Goal: Book appointment/travel/reservation

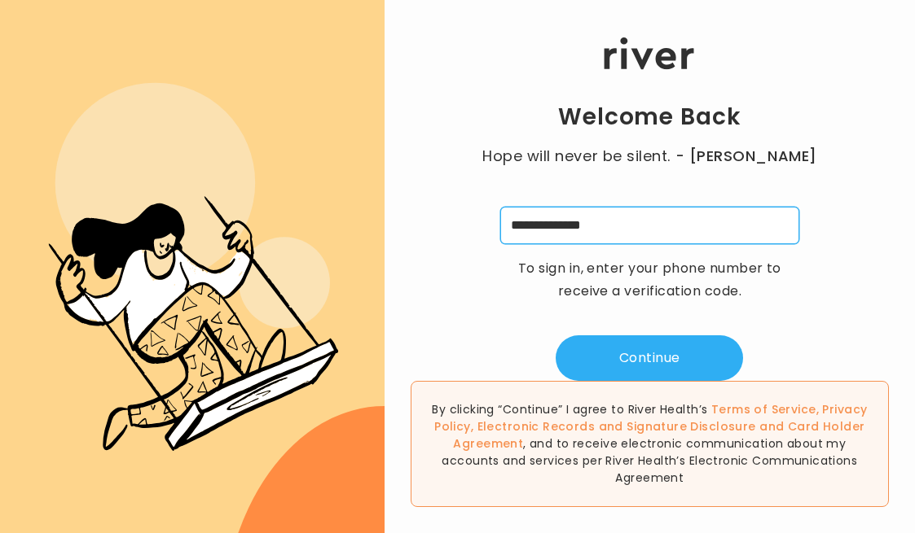
type input "**********"
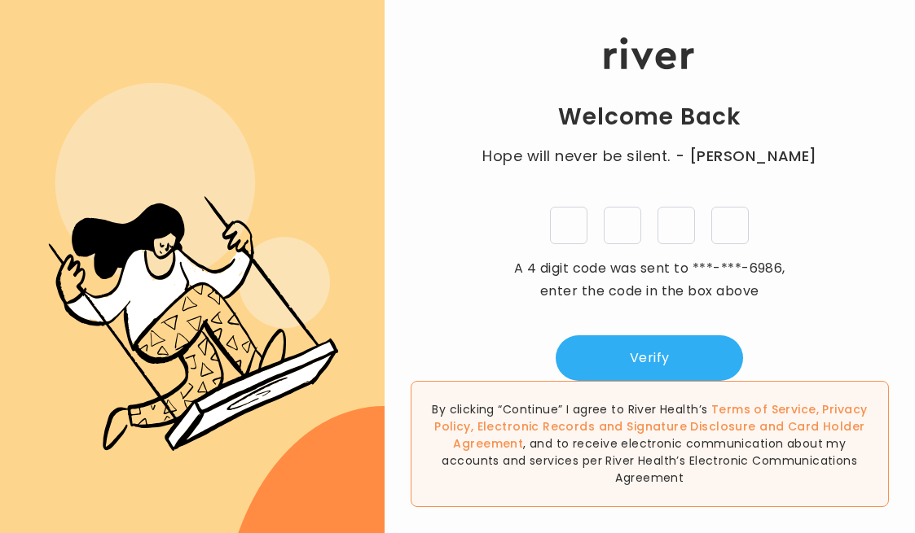
type input "*"
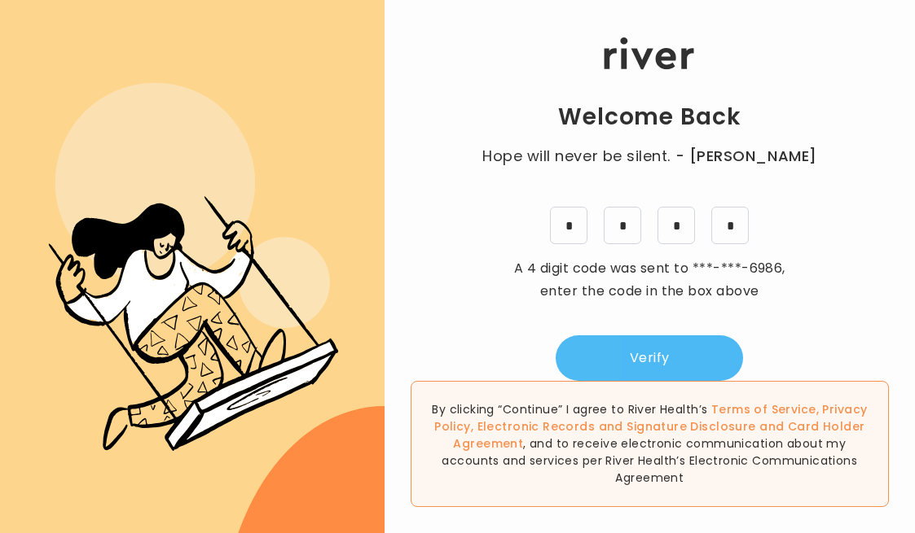
click at [630, 359] on button "Verify" at bounding box center [648, 359] width 187 height 46
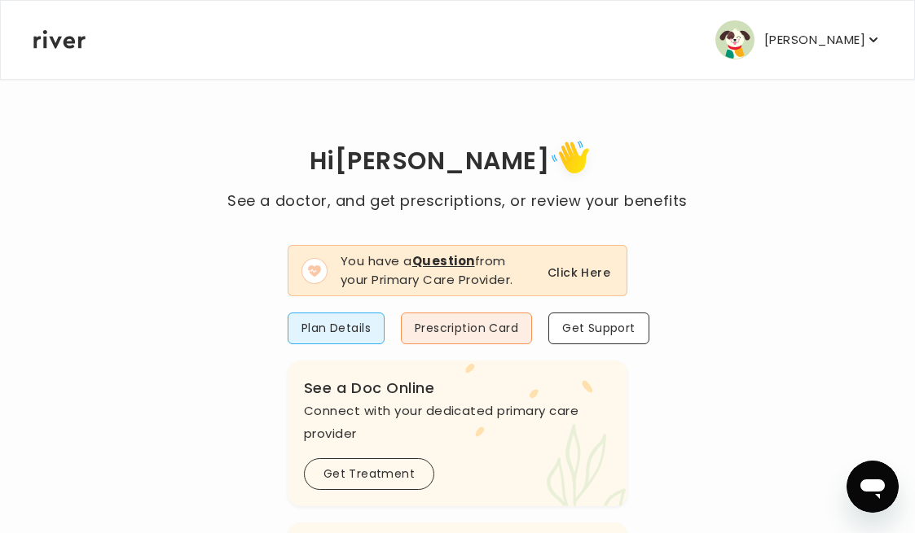
click at [563, 273] on button "Click Here" at bounding box center [578, 273] width 63 height 20
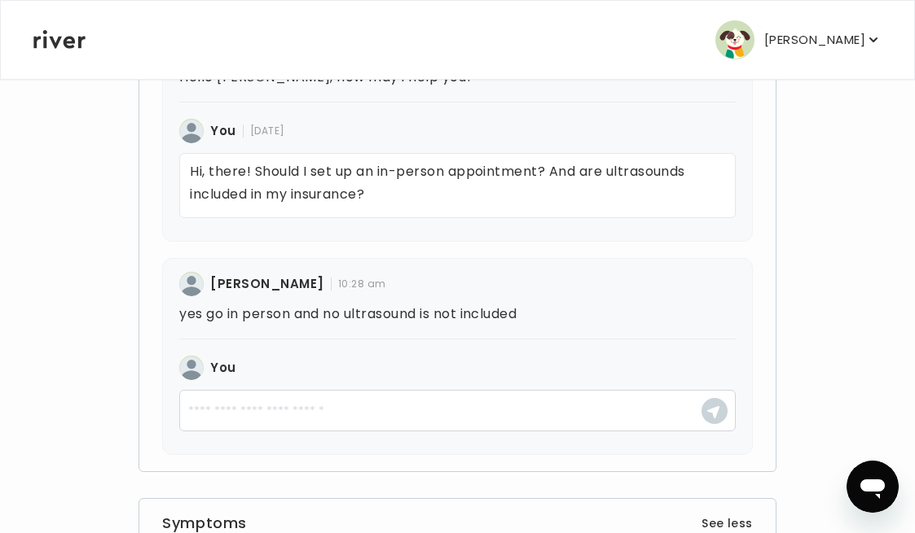
scroll to position [568, 0]
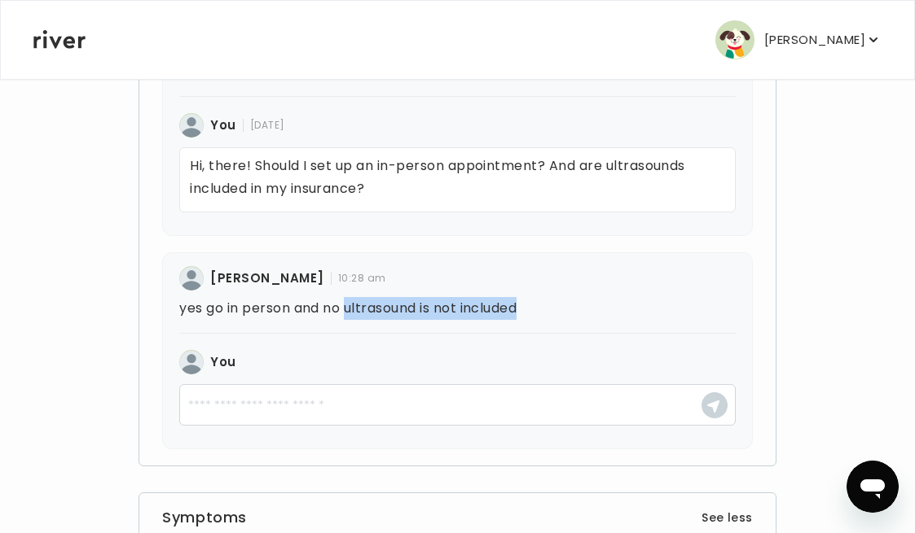
drag, startPoint x: 351, startPoint y: 309, endPoint x: 542, endPoint y: 314, distance: 190.6
click at [542, 314] on p "yes go in person and no ultrasound is not included" at bounding box center [456, 308] width 555 height 23
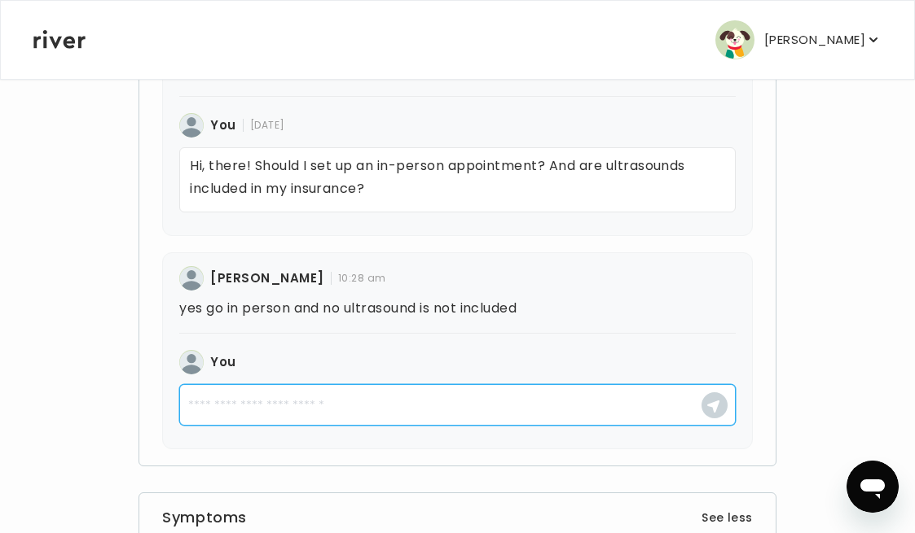
click at [360, 407] on textarea at bounding box center [456, 405] width 555 height 42
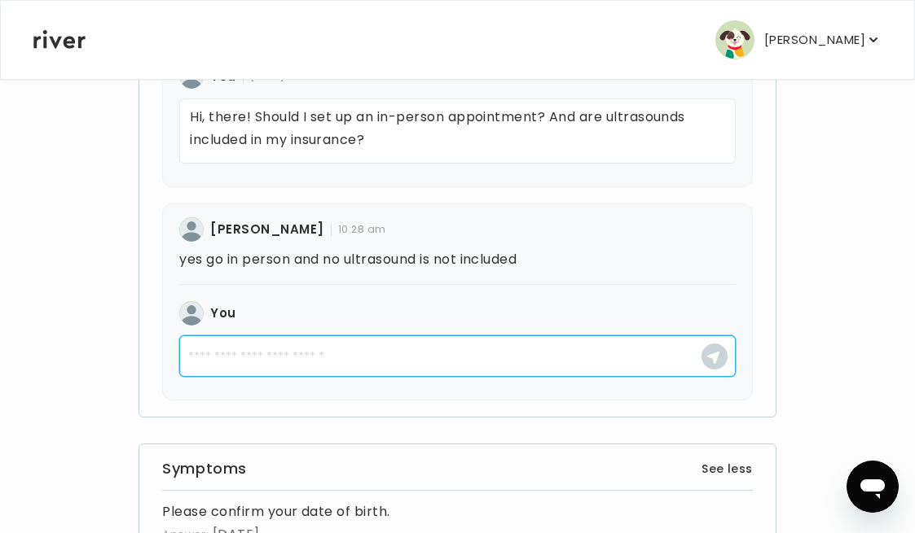
scroll to position [619, 0]
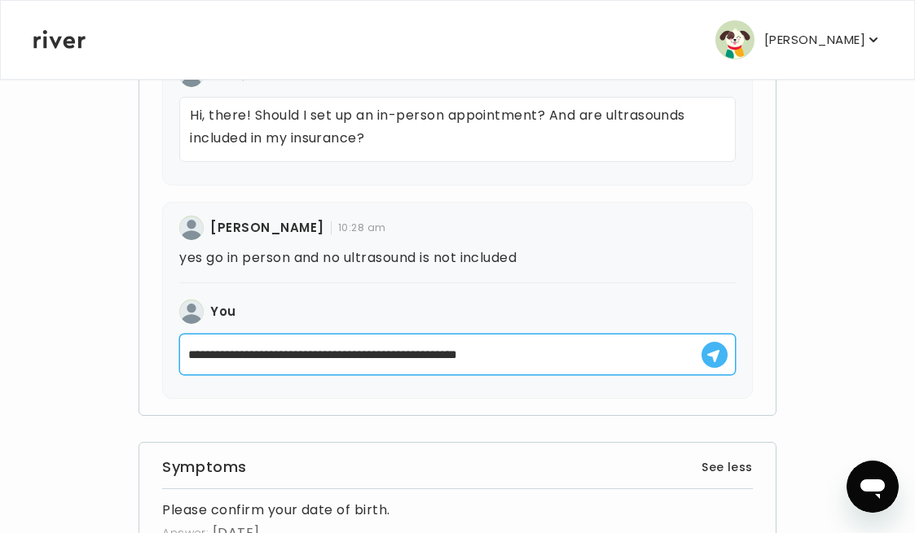
type textarea "**********"
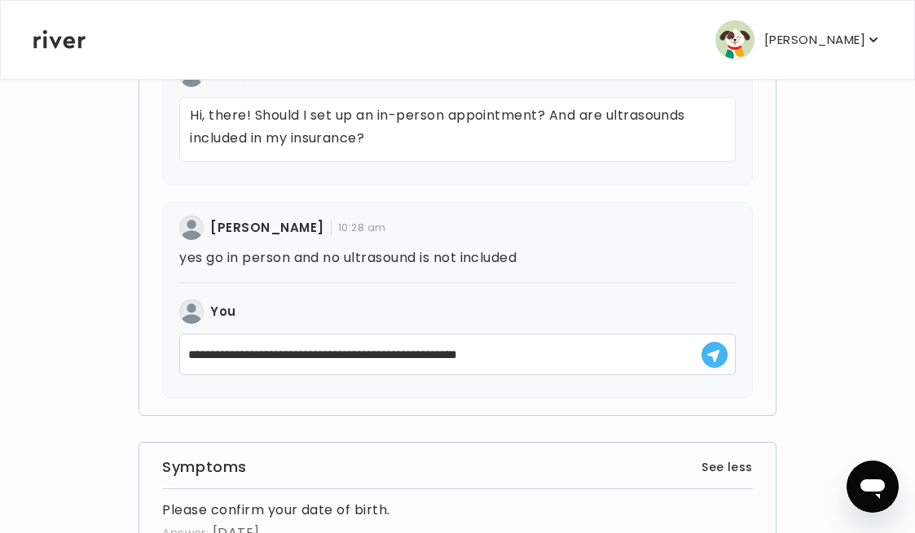
click at [706, 362] on icon "button" at bounding box center [713, 356] width 14 height 14
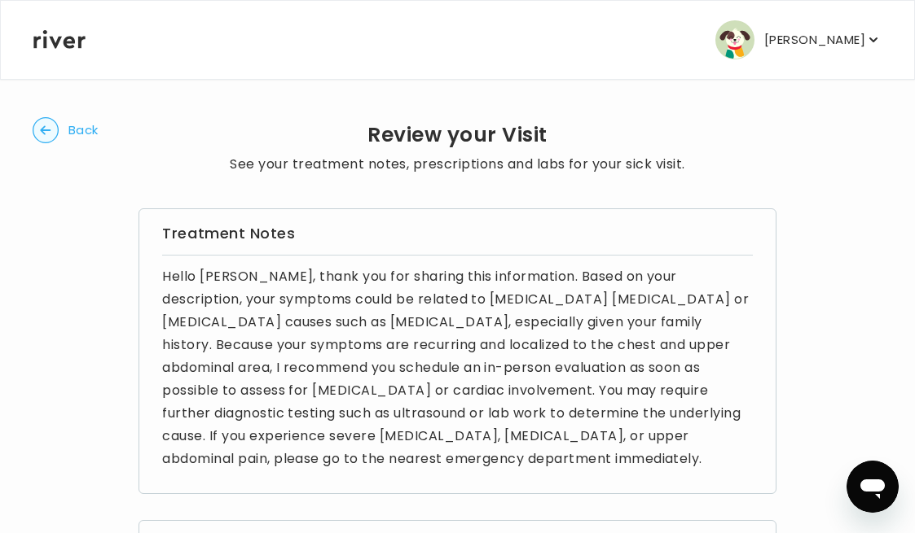
scroll to position [0, 0]
click at [51, 128] on circle "button" at bounding box center [45, 130] width 25 height 25
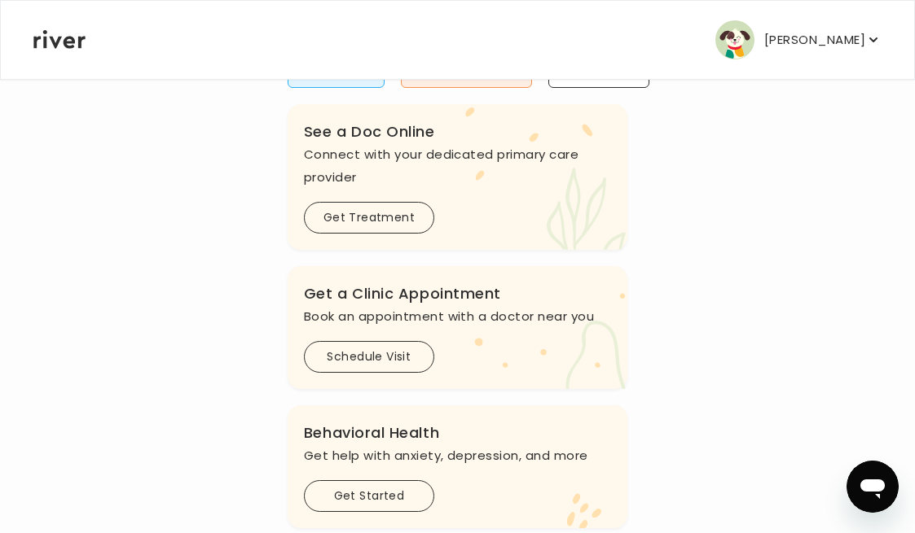
scroll to position [270, 0]
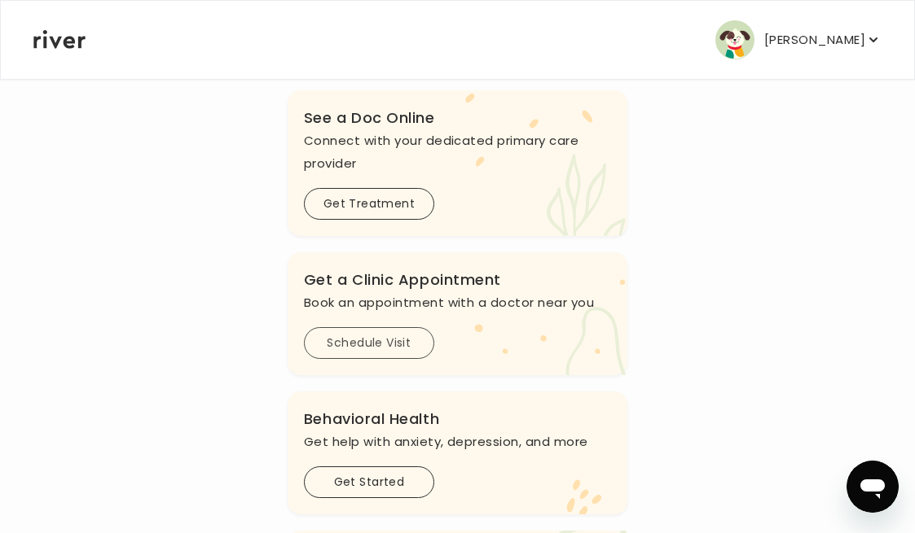
click at [388, 349] on button "Schedule Visit" at bounding box center [369, 343] width 130 height 32
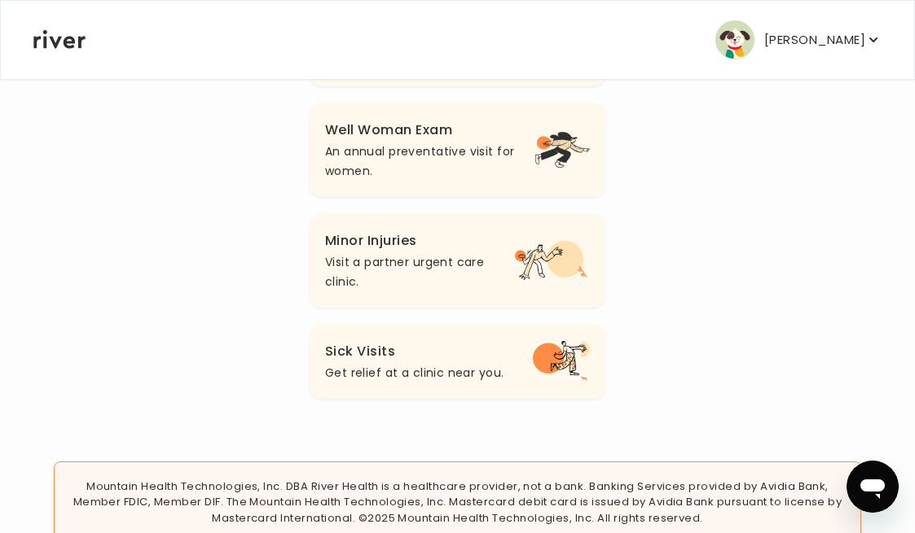
scroll to position [304, 0]
click at [497, 355] on h3 "Sick Visits" at bounding box center [414, 352] width 178 height 23
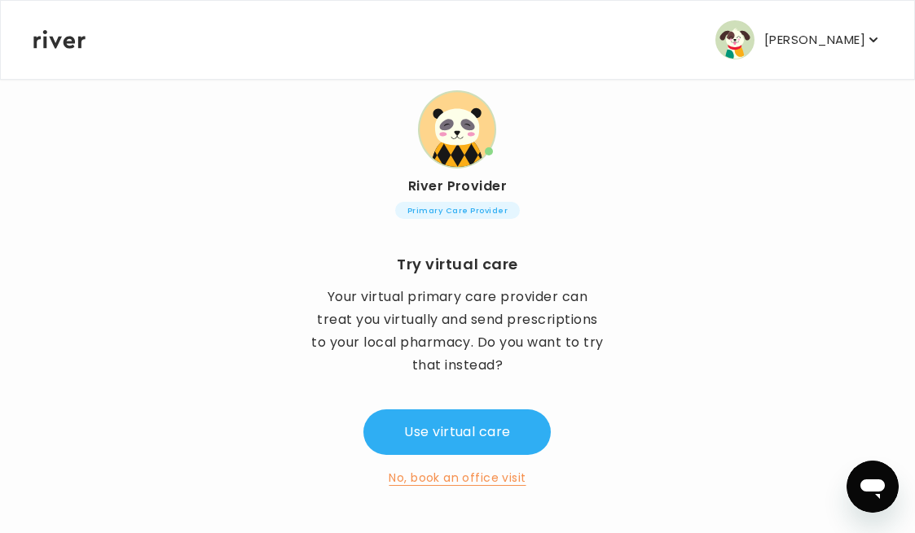
scroll to position [144, 0]
click at [456, 478] on button "No, book an office visit" at bounding box center [456, 478] width 137 height 20
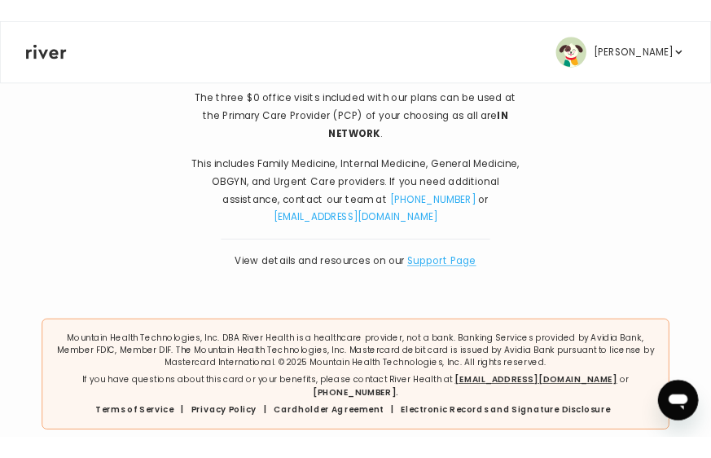
scroll to position [229, 0]
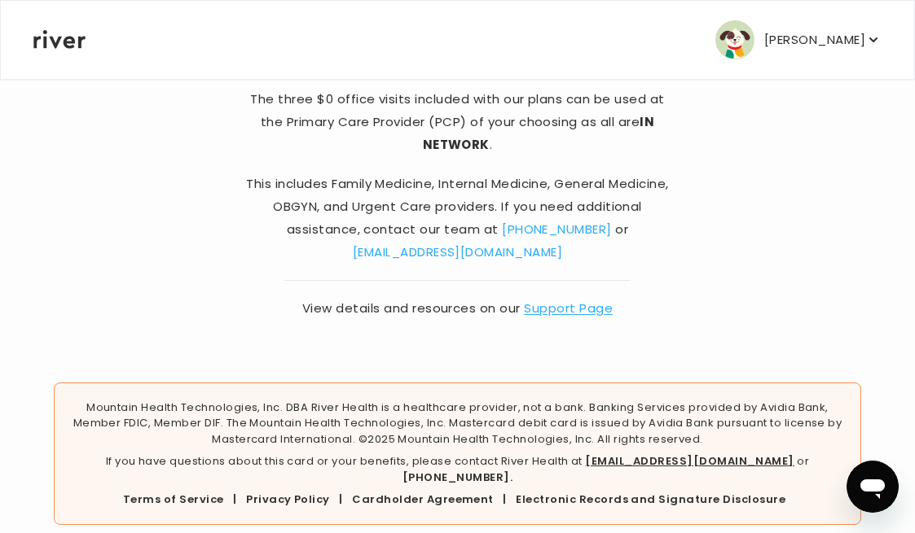
click at [560, 307] on link "Support Page" at bounding box center [568, 308] width 89 height 17
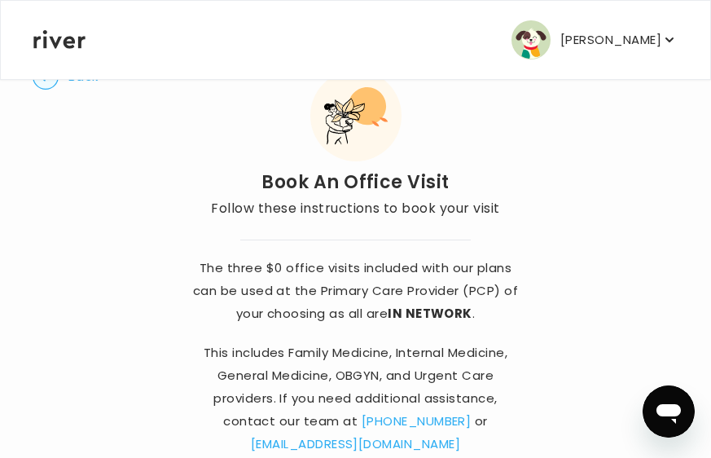
scroll to position [62, 0]
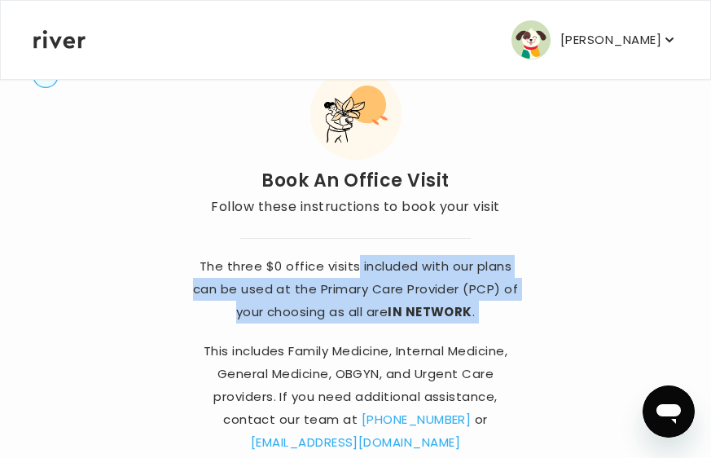
drag, startPoint x: 356, startPoint y: 266, endPoint x: 472, endPoint y: 326, distance: 131.1
click at [472, 326] on div "The three $0 office visits included with our plans can be used at the Primary C…" at bounding box center [355, 374] width 329 height 272
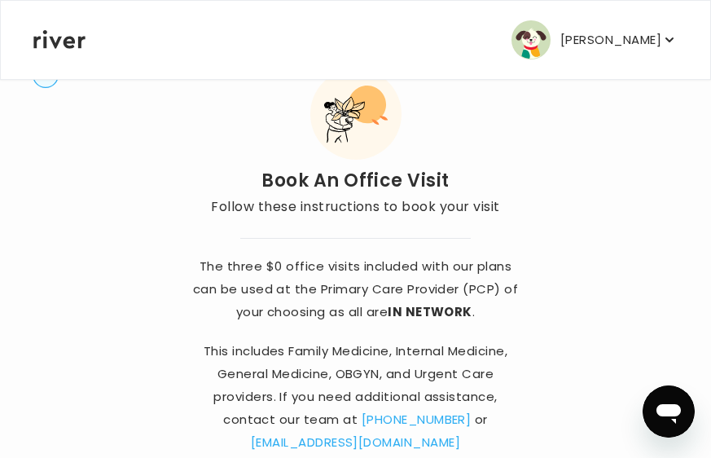
click at [497, 326] on div "The three $0 office visits included with our plans can be used at the Primary C…" at bounding box center [355, 374] width 329 height 272
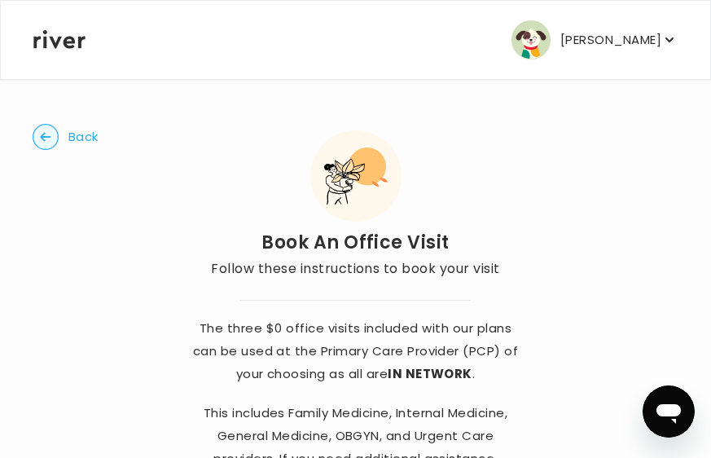
scroll to position [0, 0]
click at [55, 128] on circle "button" at bounding box center [45, 137] width 25 height 25
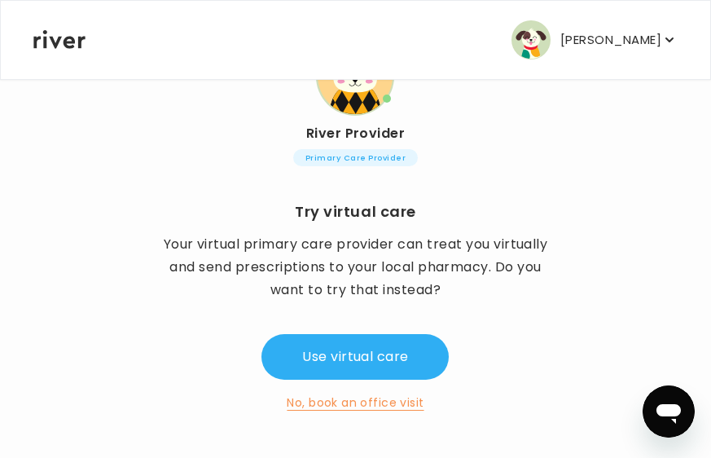
scroll to position [197, 0]
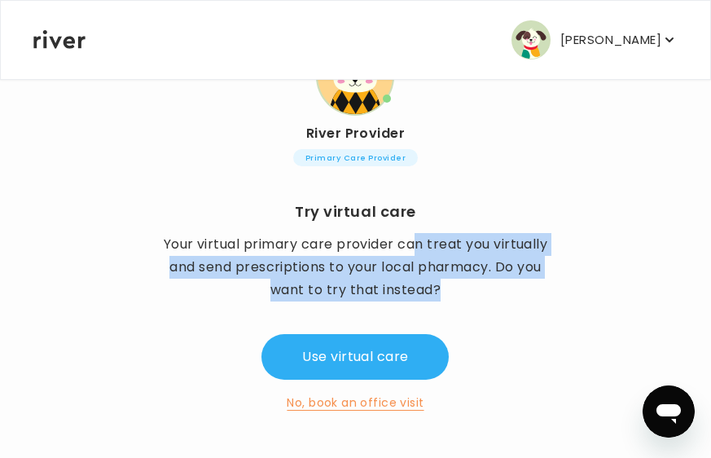
drag, startPoint x: 419, startPoint y: 243, endPoint x: 525, endPoint y: 292, distance: 117.7
click at [525, 292] on p "Your virtual primary care provider can treat you virtually and send prescriptio…" at bounding box center [356, 267] width 388 height 68
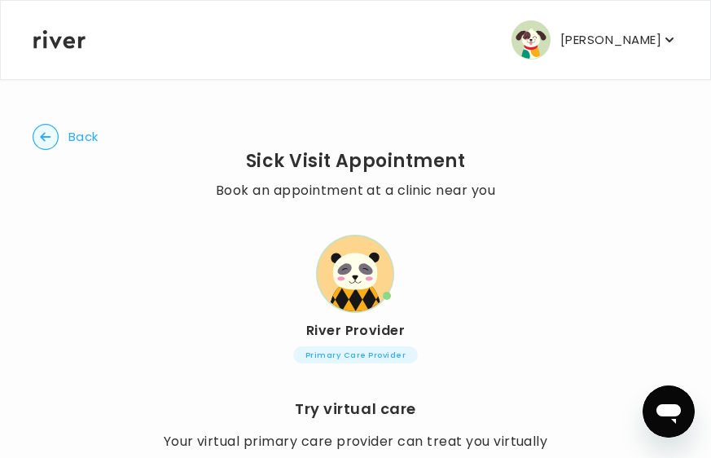
scroll to position [0, 0]
click at [52, 138] on circle "button" at bounding box center [45, 137] width 25 height 25
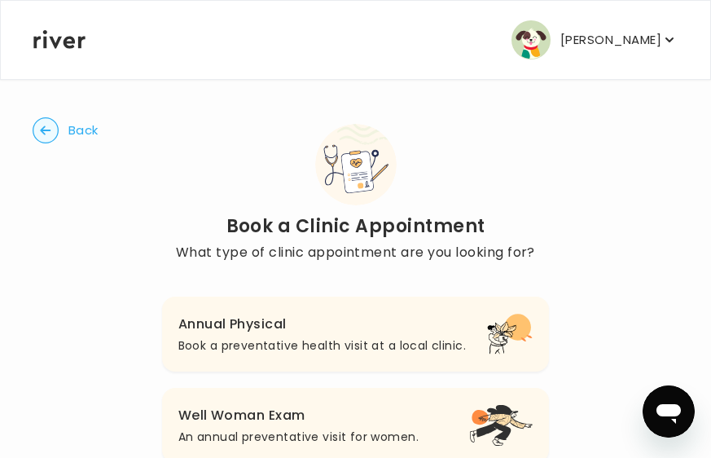
click at [65, 137] on button "Back" at bounding box center [66, 130] width 66 height 26
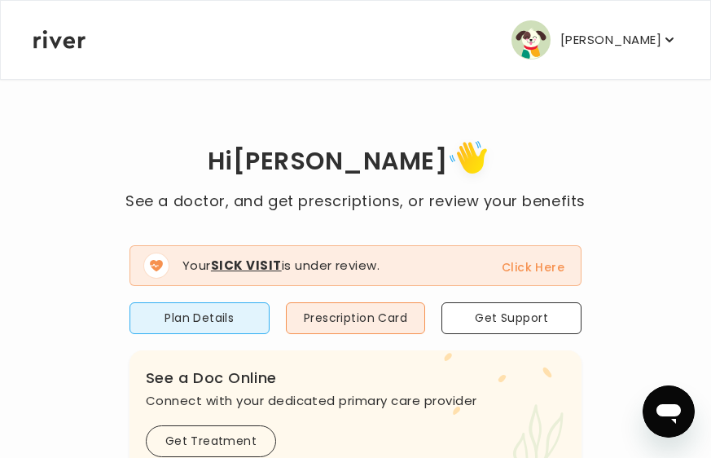
click at [546, 272] on button "Click Here" at bounding box center [533, 267] width 63 height 20
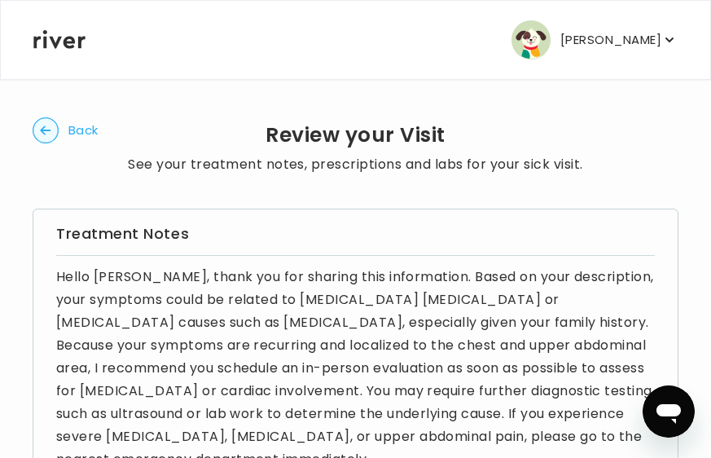
click at [43, 134] on circle "button" at bounding box center [45, 130] width 25 height 25
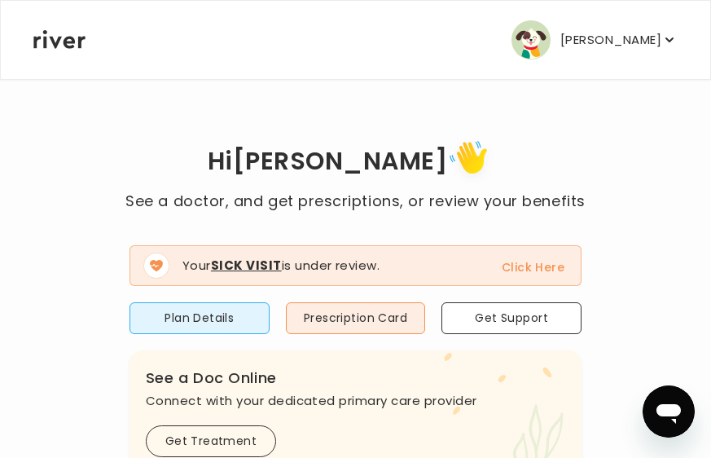
click at [527, 265] on button "Click Here" at bounding box center [533, 267] width 63 height 20
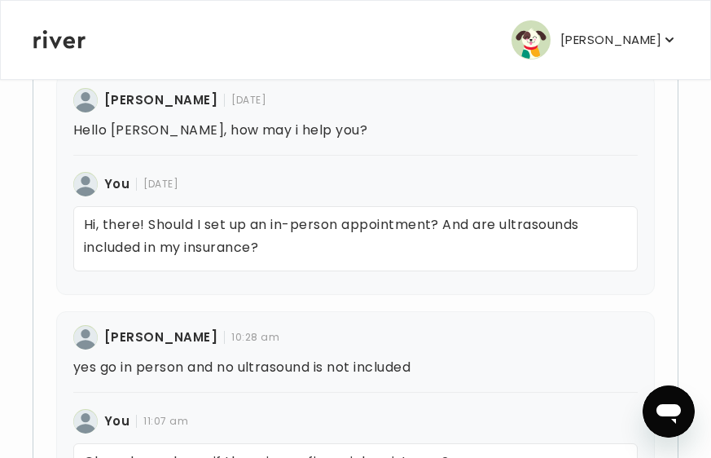
scroll to position [507, 0]
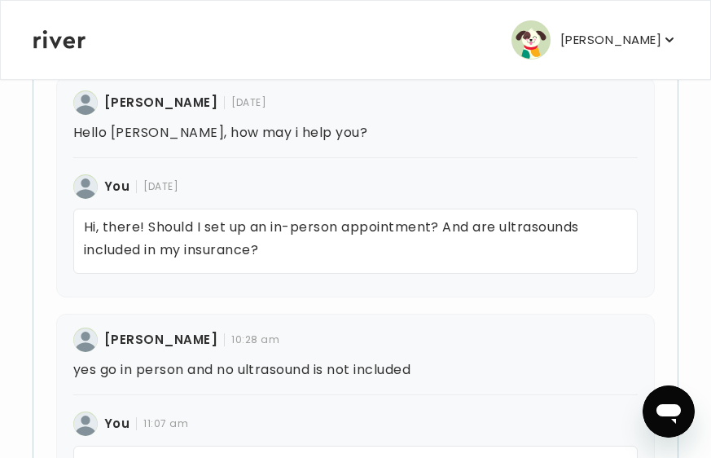
drag, startPoint x: 103, startPoint y: 99, endPoint x: 196, endPoint y: 100, distance: 92.9
click at [196, 100] on div "[PERSON_NAME]" at bounding box center [145, 102] width 144 height 24
copy h4 "[PERSON_NAME]"
